Goal: Transaction & Acquisition: Purchase product/service

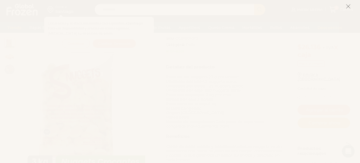
scroll to position [143, 0]
